Goal: Navigation & Orientation: Find specific page/section

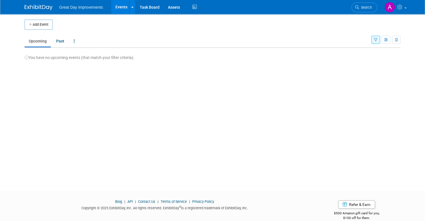
click at [34, 7] on img at bounding box center [39, 8] width 28 height 6
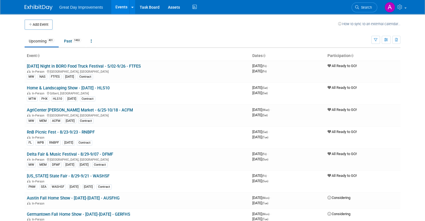
click at [37, 8] on img at bounding box center [39, 8] width 28 height 6
